Goal: Register for event/course

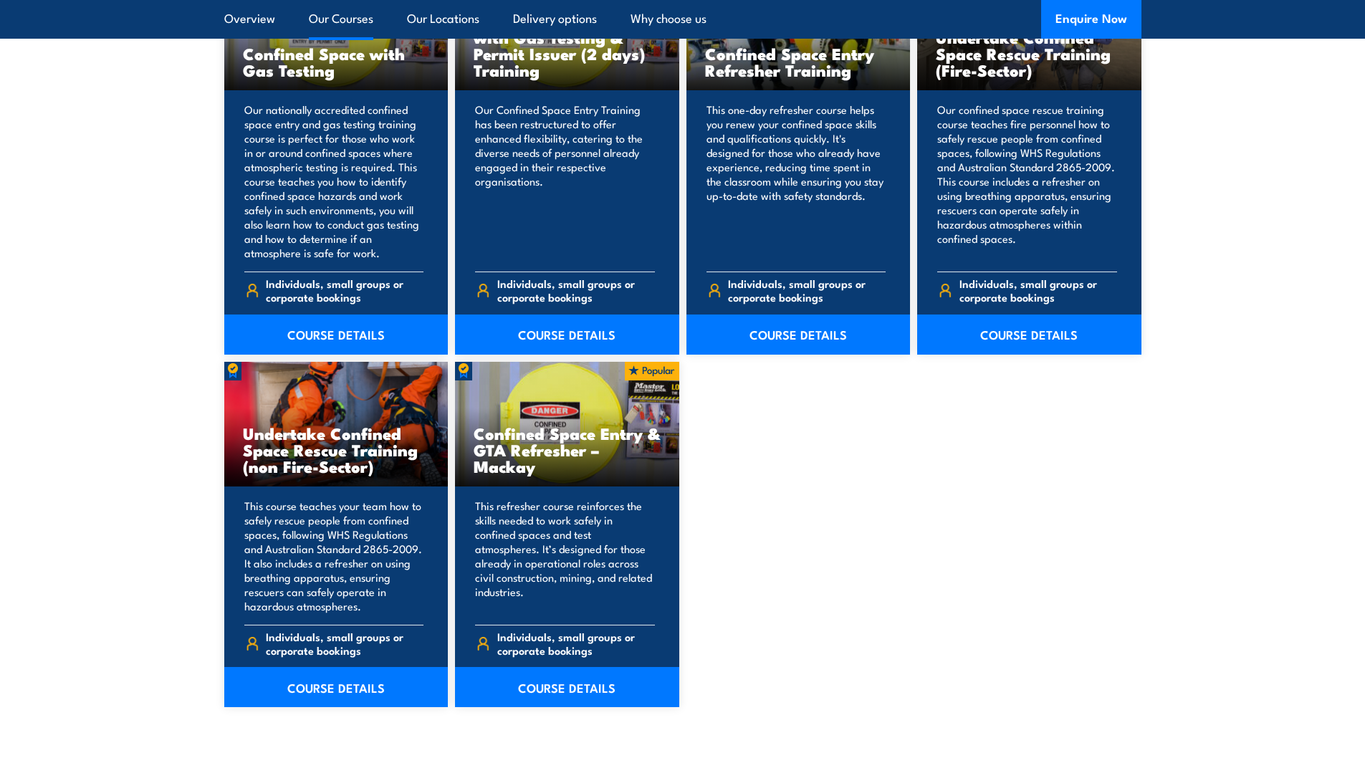
scroll to position [1290, 0]
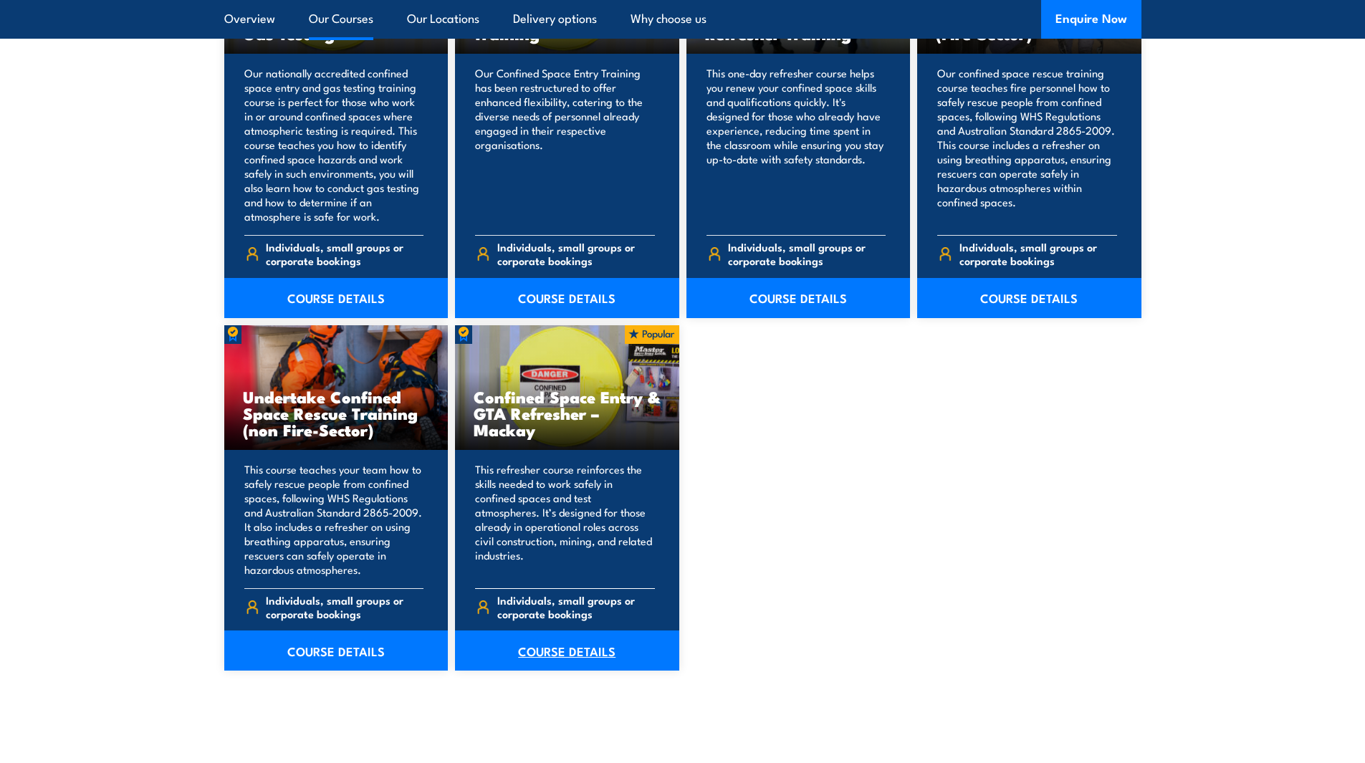
click at [546, 654] on link "COURSE DETAILS" at bounding box center [567, 650] width 224 height 40
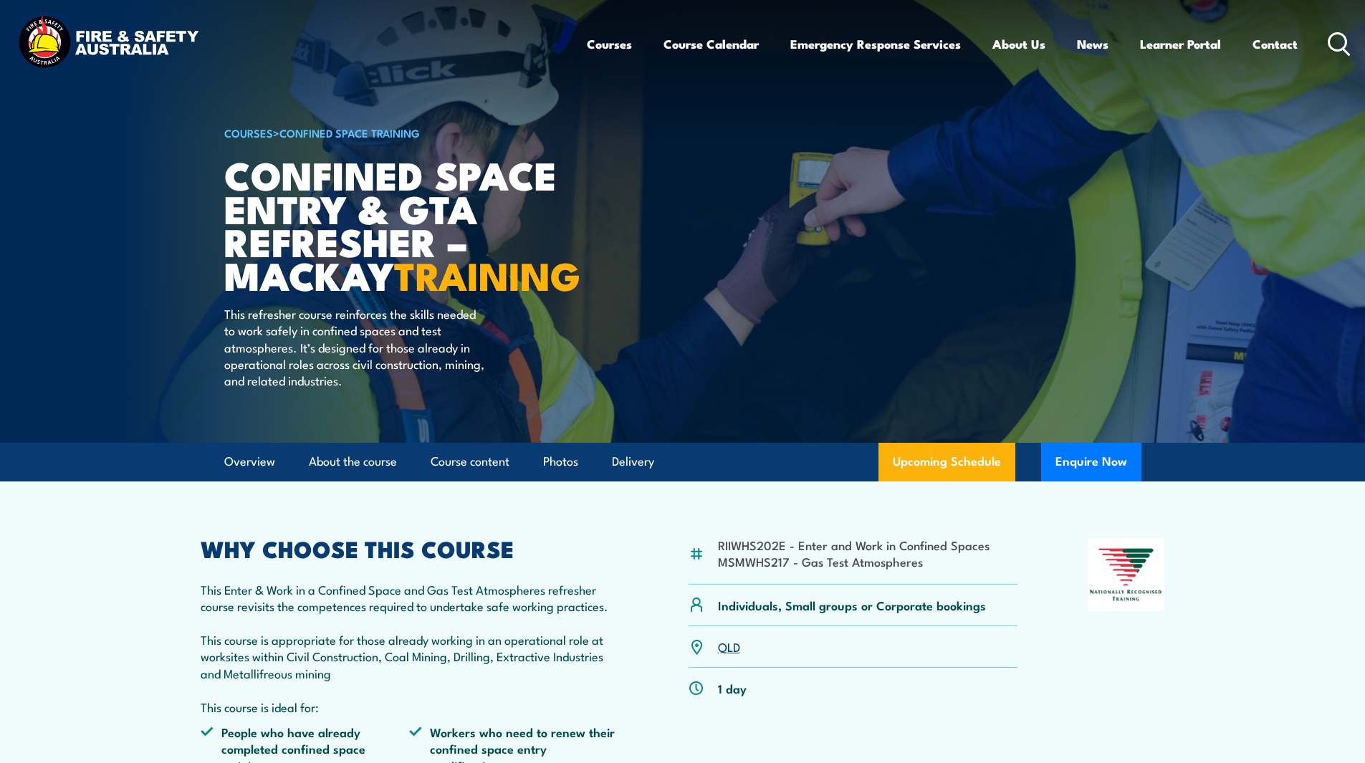
scroll to position [72, 0]
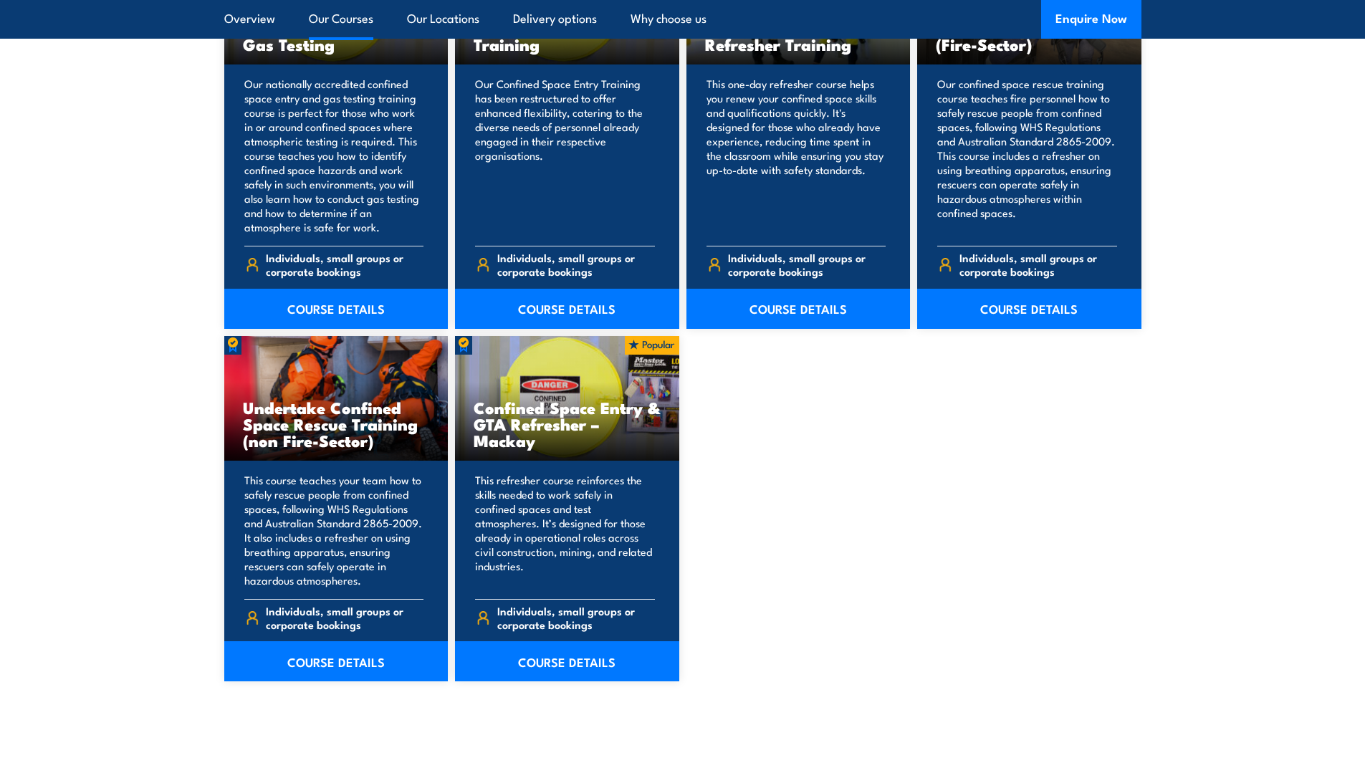
scroll to position [1290, 0]
